Goal: Answer question/provide support

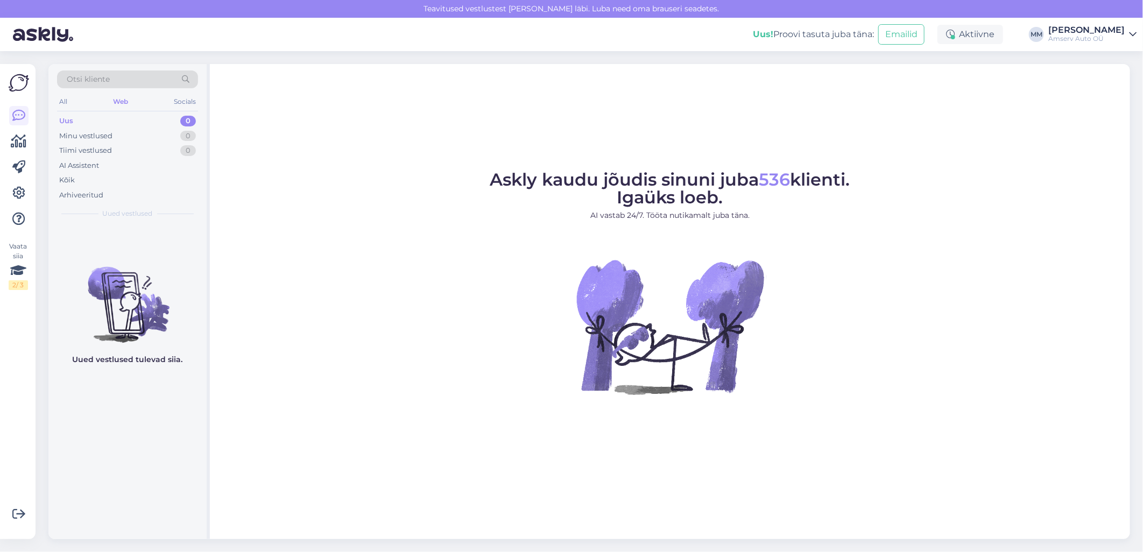
click at [121, 100] on div "Web" at bounding box center [120, 102] width 19 height 14
click at [119, 100] on div "Web" at bounding box center [120, 102] width 19 height 14
click at [115, 98] on div "Web" at bounding box center [120, 102] width 19 height 14
click at [61, 103] on div "All" at bounding box center [63, 102] width 12 height 14
click at [192, 101] on div "Socials" at bounding box center [185, 102] width 26 height 14
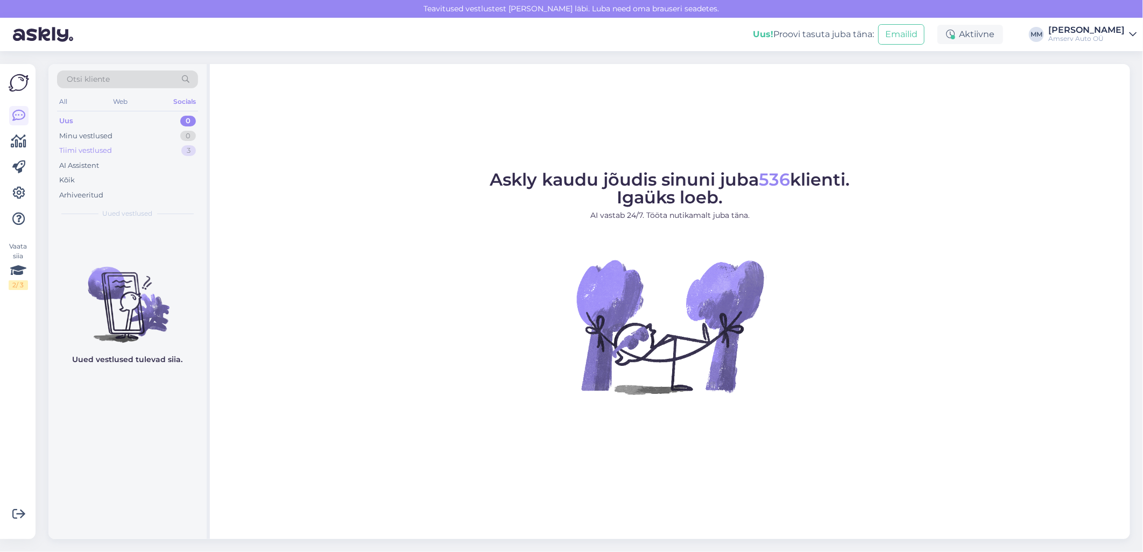
click at [112, 151] on div "Tiimi vestlused 3" at bounding box center [127, 150] width 141 height 15
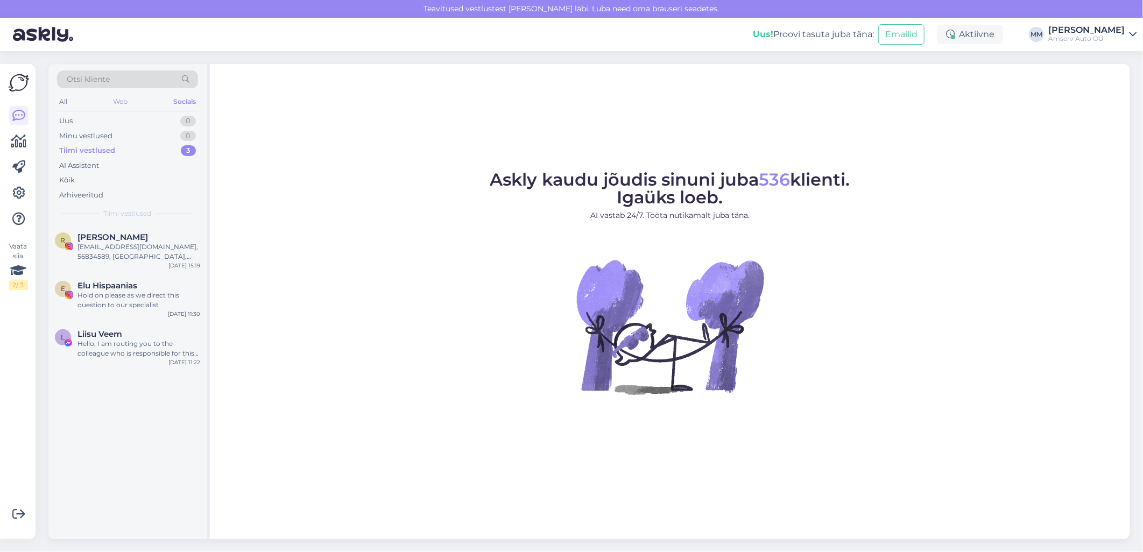
click at [116, 103] on div "Web" at bounding box center [120, 102] width 19 height 14
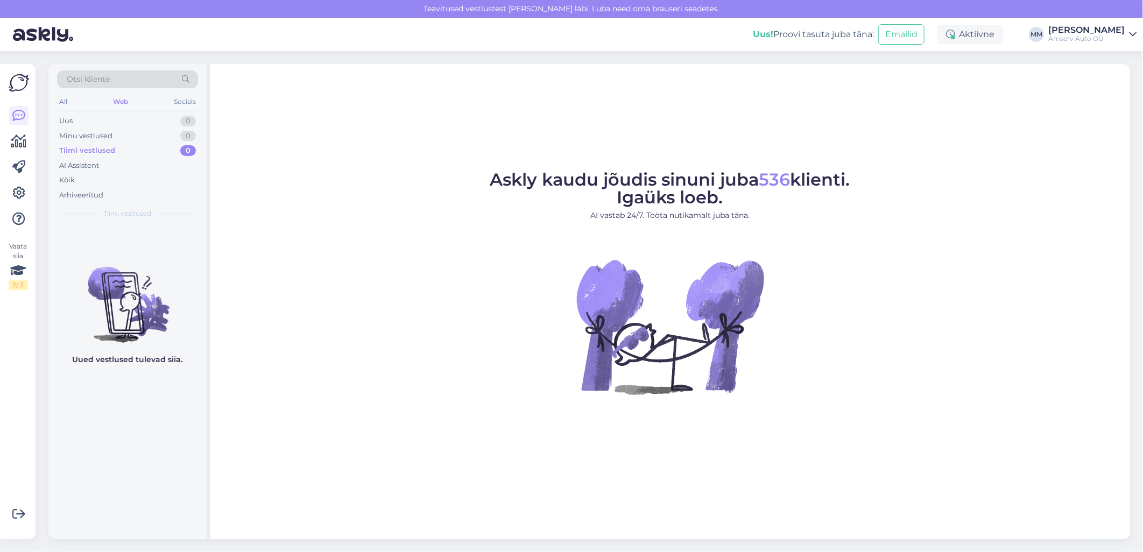
click at [94, 152] on div "Tiimi vestlused" at bounding box center [87, 150] width 56 height 11
click at [65, 98] on div "All" at bounding box center [63, 102] width 12 height 14
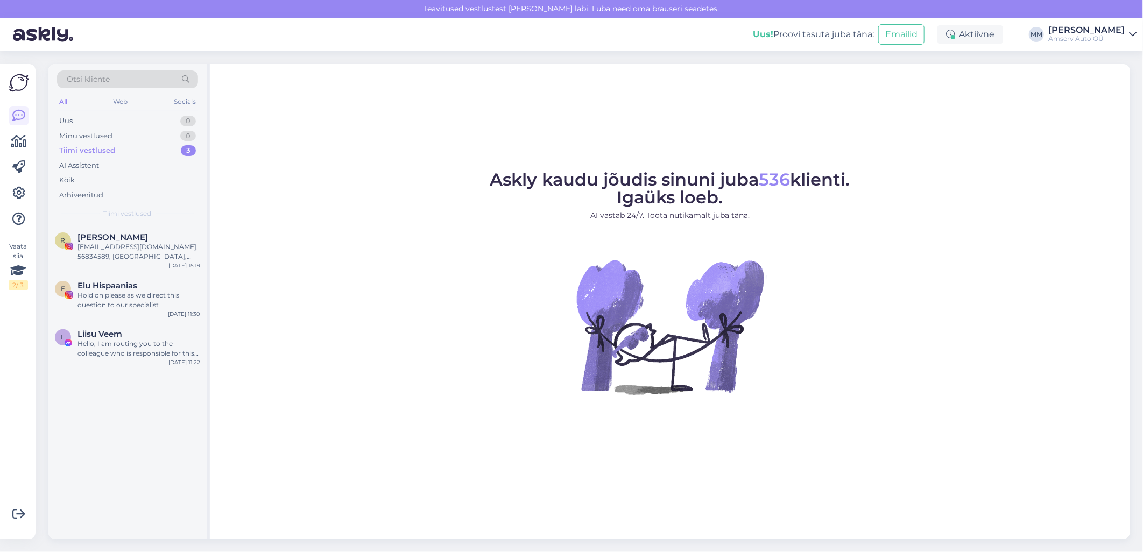
click at [94, 147] on div "Tiimi vestlused" at bounding box center [87, 150] width 56 height 11
click at [106, 244] on div "[EMAIL_ADDRESS][DOMAIN_NAME], 56834589, [GEOGRAPHIC_DATA], [PERSON_NAME], [GEOG…" at bounding box center [138, 251] width 123 height 19
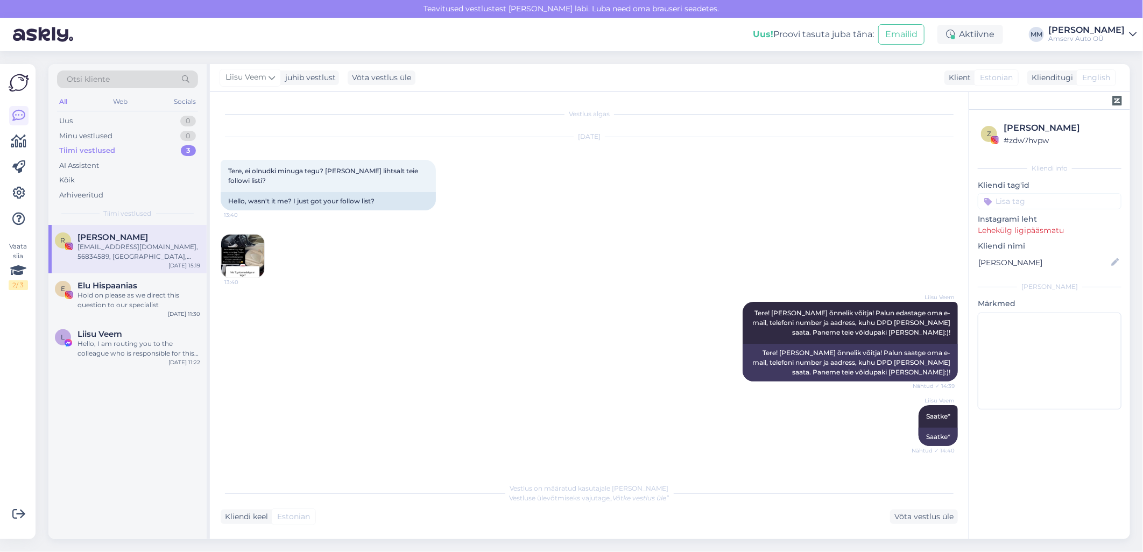
scroll to position [83, 0]
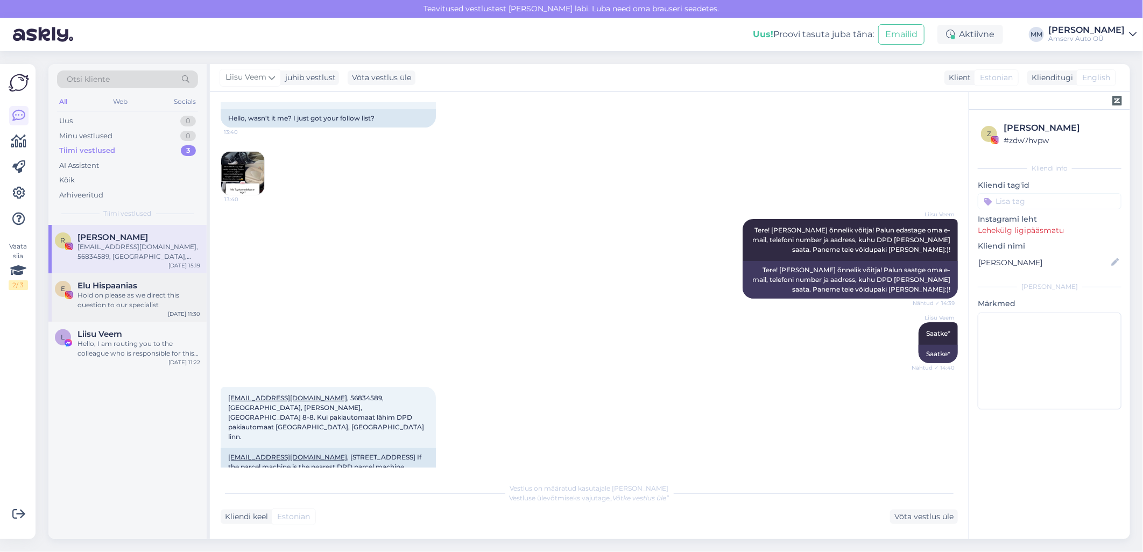
click at [106, 282] on span "Elu Hispaanias" at bounding box center [107, 286] width 60 height 10
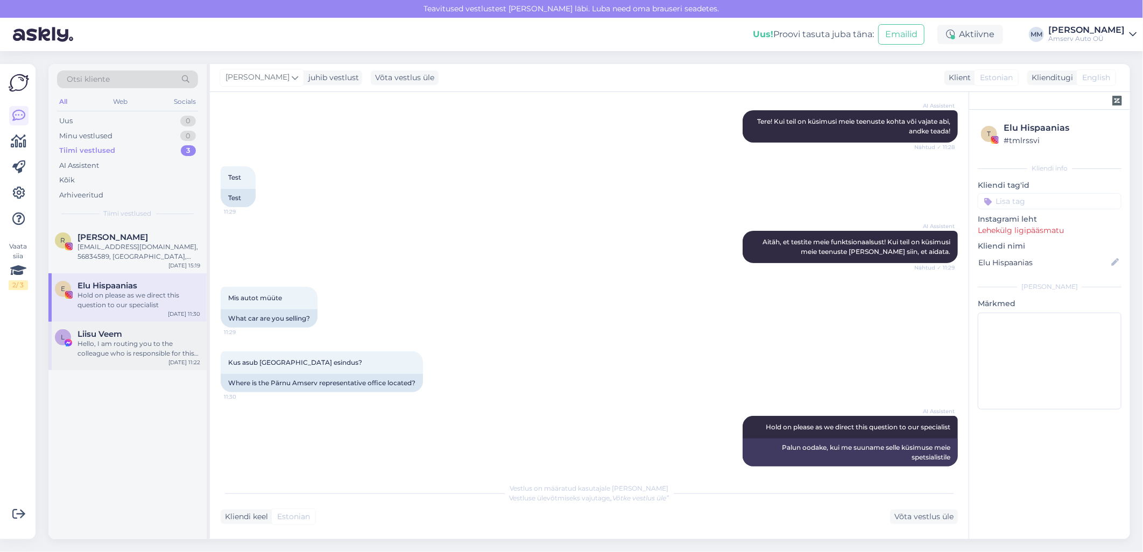
click at [104, 345] on div "Hello, I am routing you to the colleague who is responsible for this topic. Ple…" at bounding box center [138, 348] width 123 height 19
type textarea "Vestlus lõpetatud."
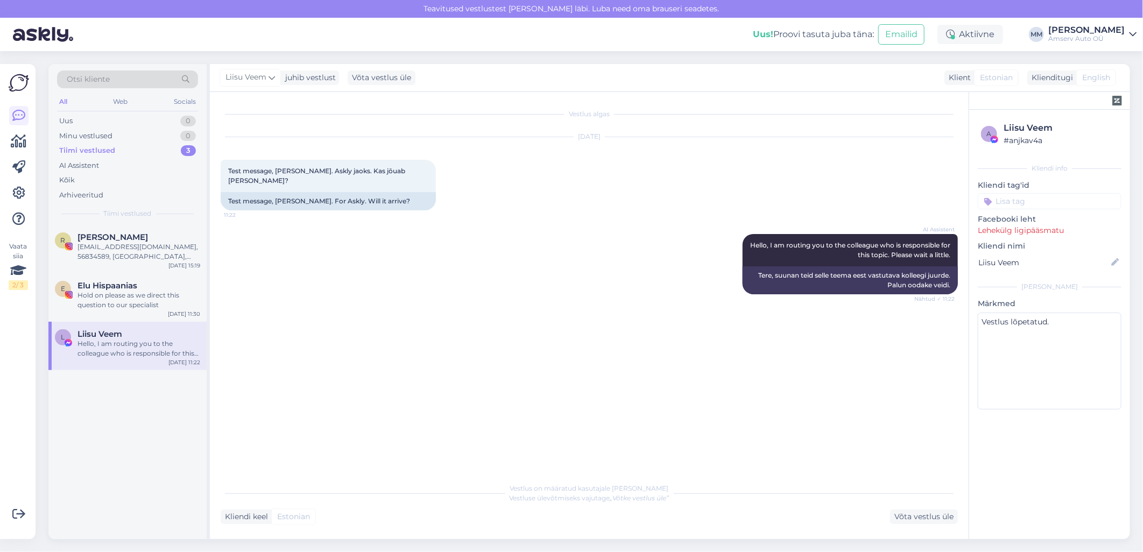
drag, startPoint x: 463, startPoint y: 282, endPoint x: 449, endPoint y: 279, distance: 14.9
click at [463, 282] on div "AI Assistent Hello, I am routing you to the colleague who is responsible for th…" at bounding box center [589, 264] width 737 height 84
click at [135, 122] on div "Uus 0" at bounding box center [127, 121] width 141 height 15
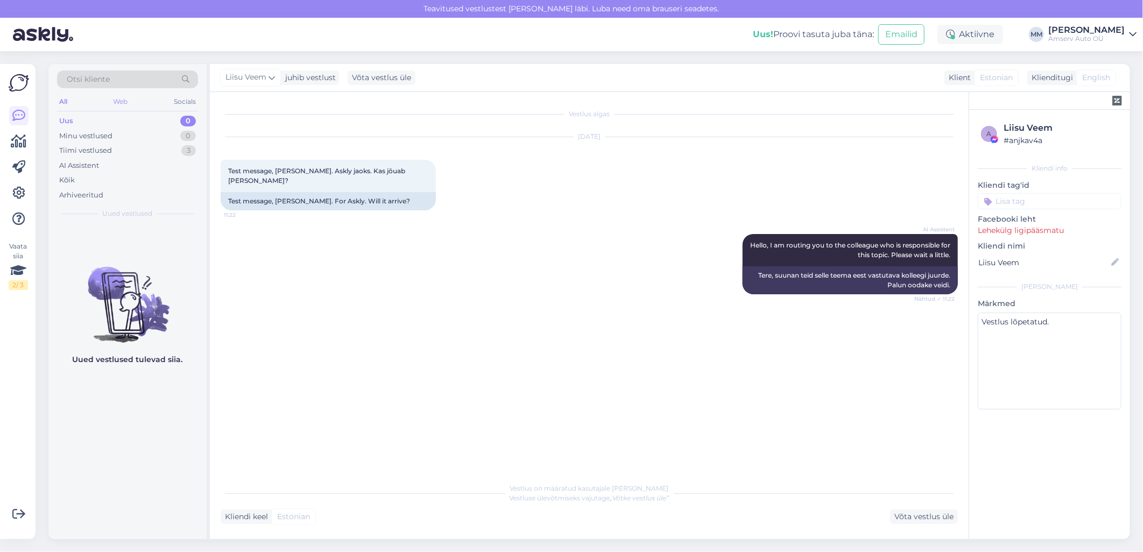
click at [119, 103] on div "Web" at bounding box center [120, 102] width 19 height 14
click at [88, 190] on div "Arhiveeritud" at bounding box center [81, 195] width 44 height 11
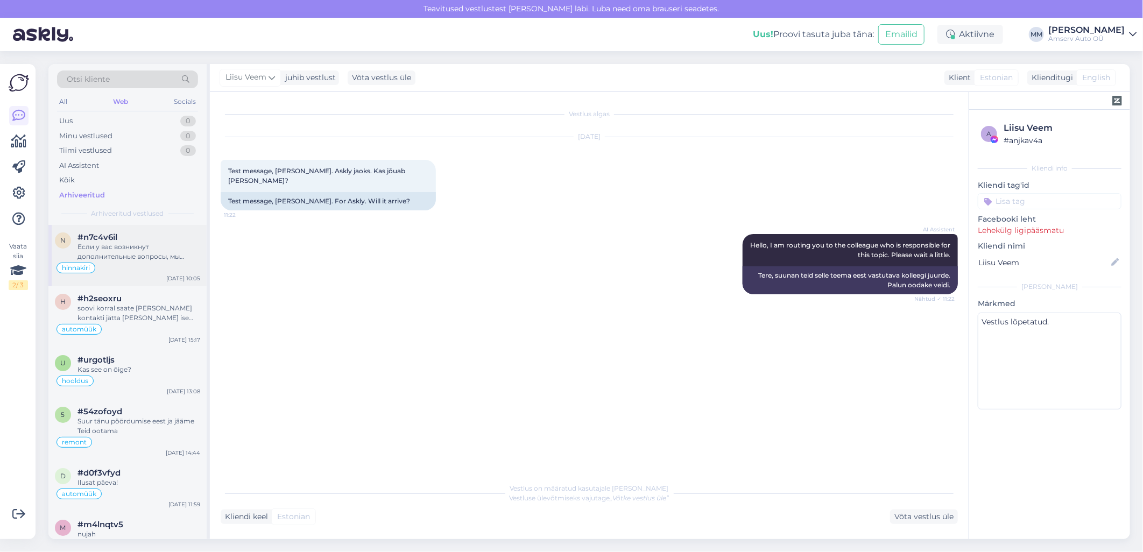
click at [125, 253] on div "Если у вас возникнут дополнительные вопросы, мы будем рады помочь" at bounding box center [138, 251] width 123 height 19
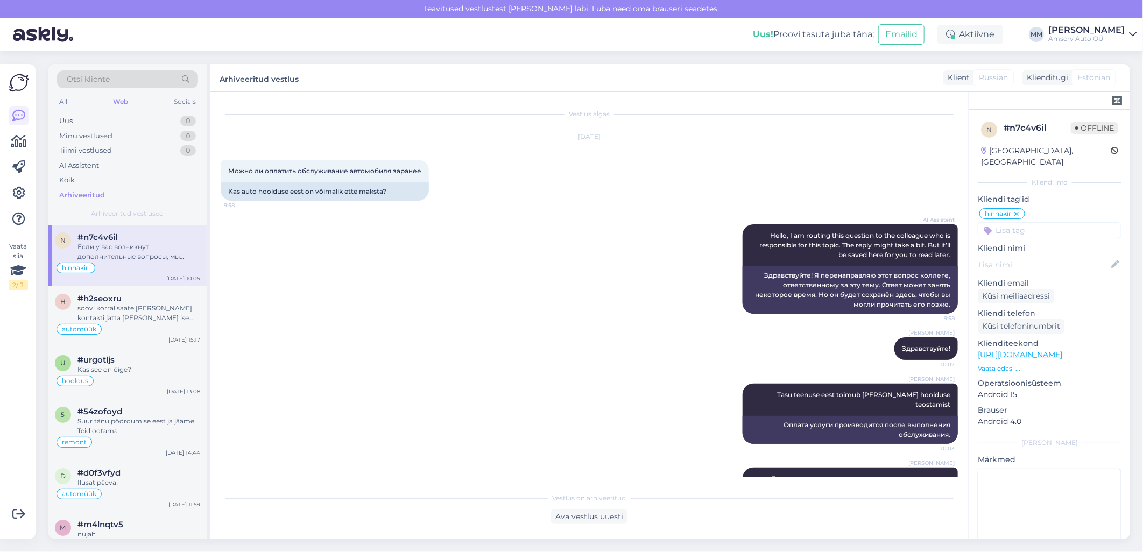
click at [122, 97] on div "Web" at bounding box center [120, 102] width 19 height 14
click at [95, 122] on div "Uus 0" at bounding box center [127, 121] width 141 height 15
